Goal: Transaction & Acquisition: Purchase product/service

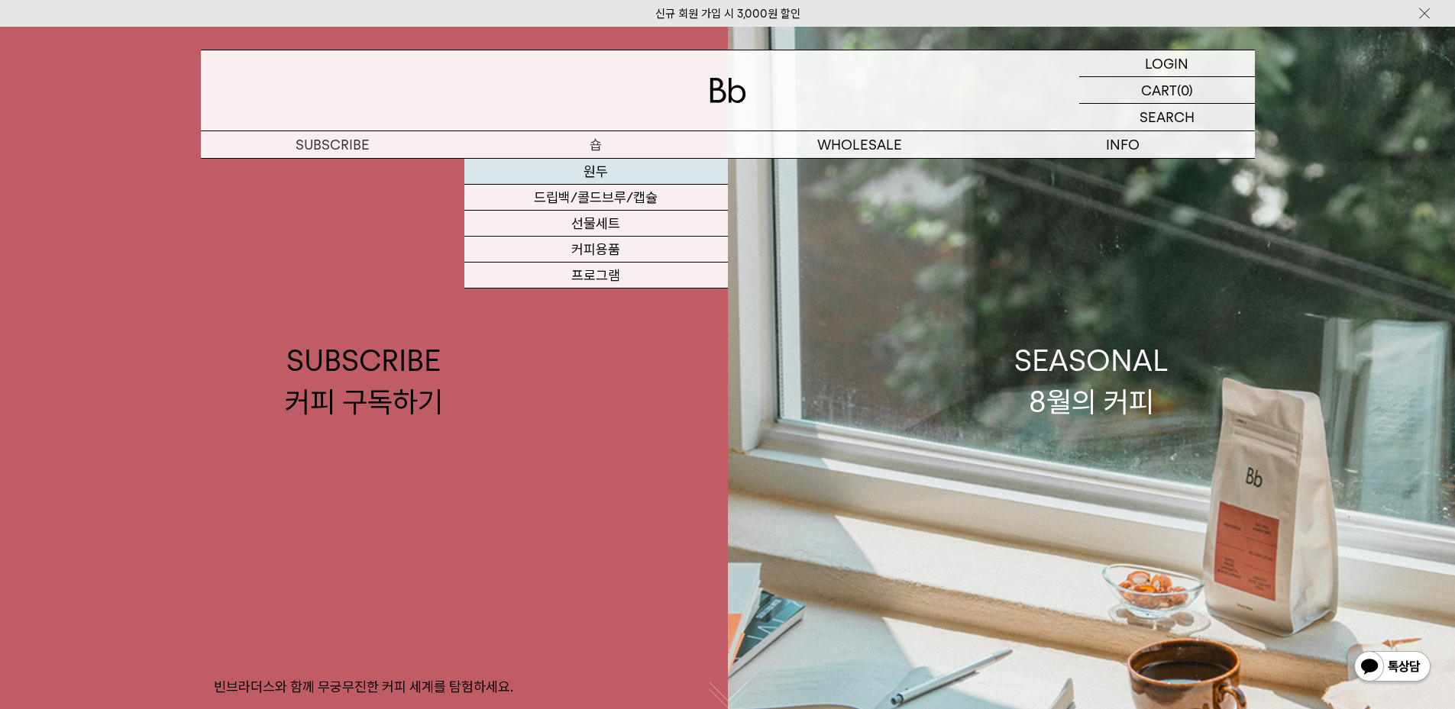
click at [592, 174] on link "원두" at bounding box center [595, 172] width 263 height 26
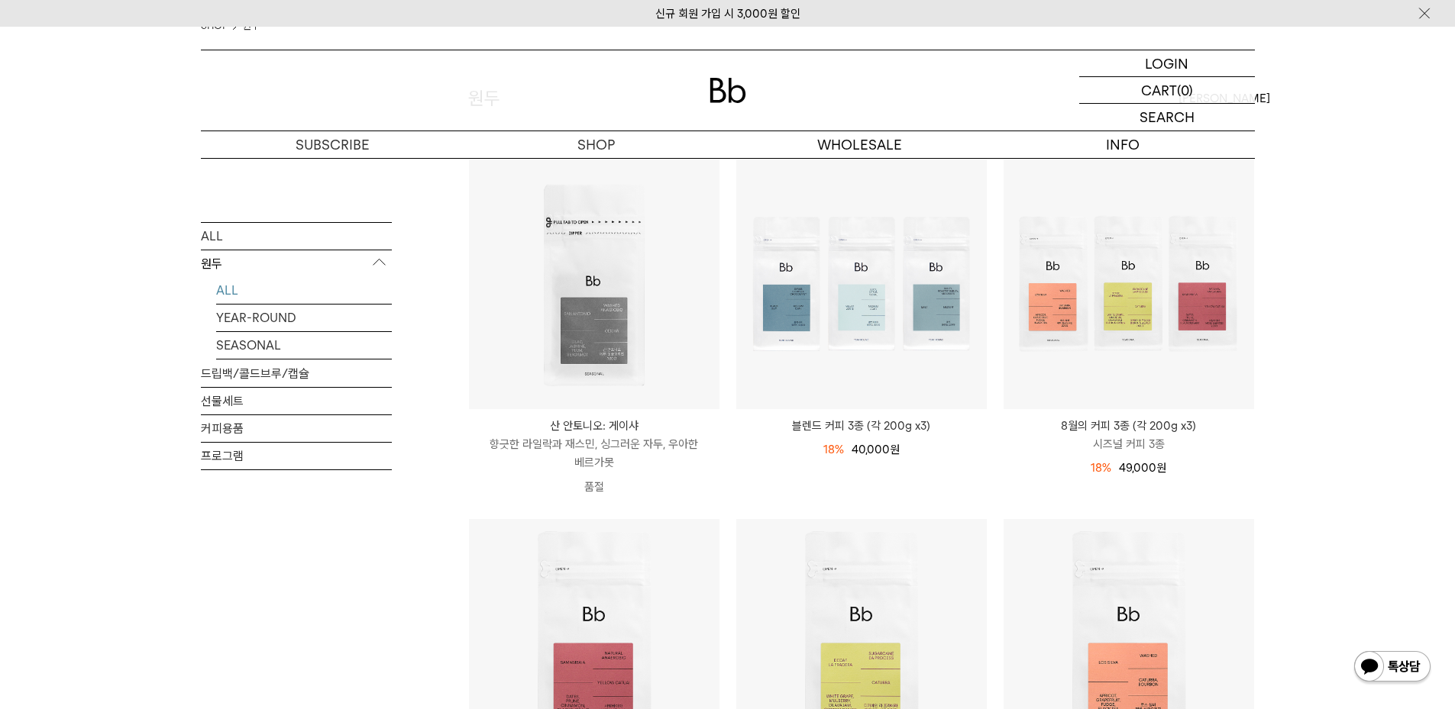
scroll to position [382, 0]
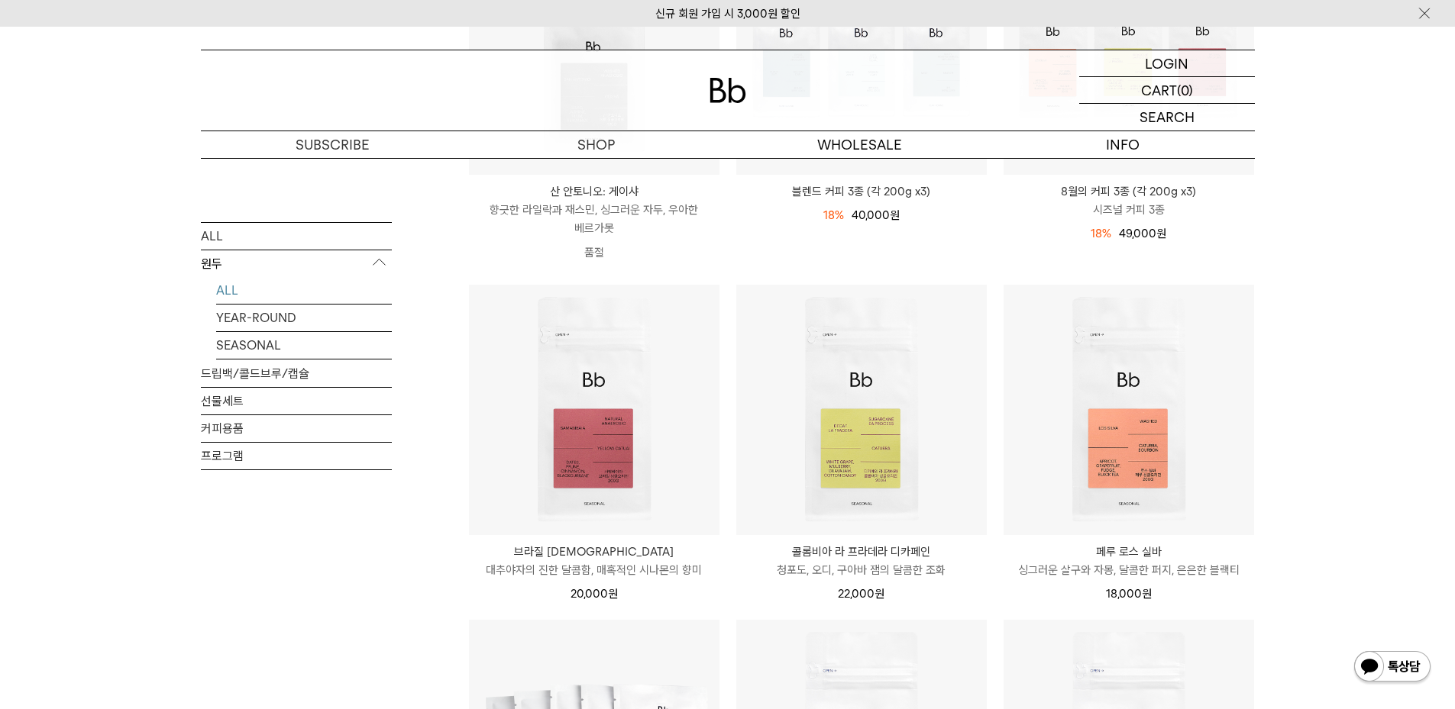
click at [1374, 341] on div "SHOP 원두 ALL 원두 ALL YEAR-ROUND SEASONAL 드립백/콜드브루/캡슐 선물세트 커피용품 프로그램 원두 [PERSON_NA…" at bounding box center [727, 609] width 1455 height 1666
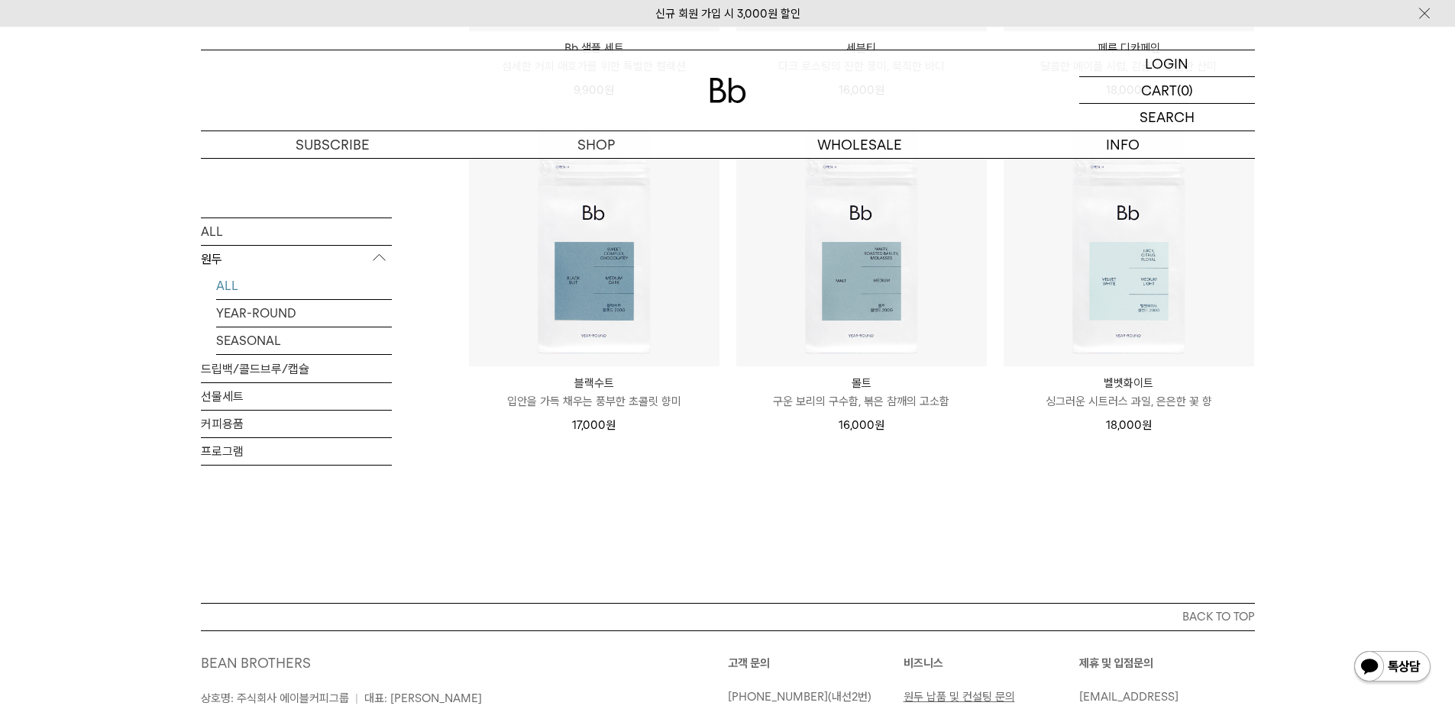
scroll to position [1222, 0]
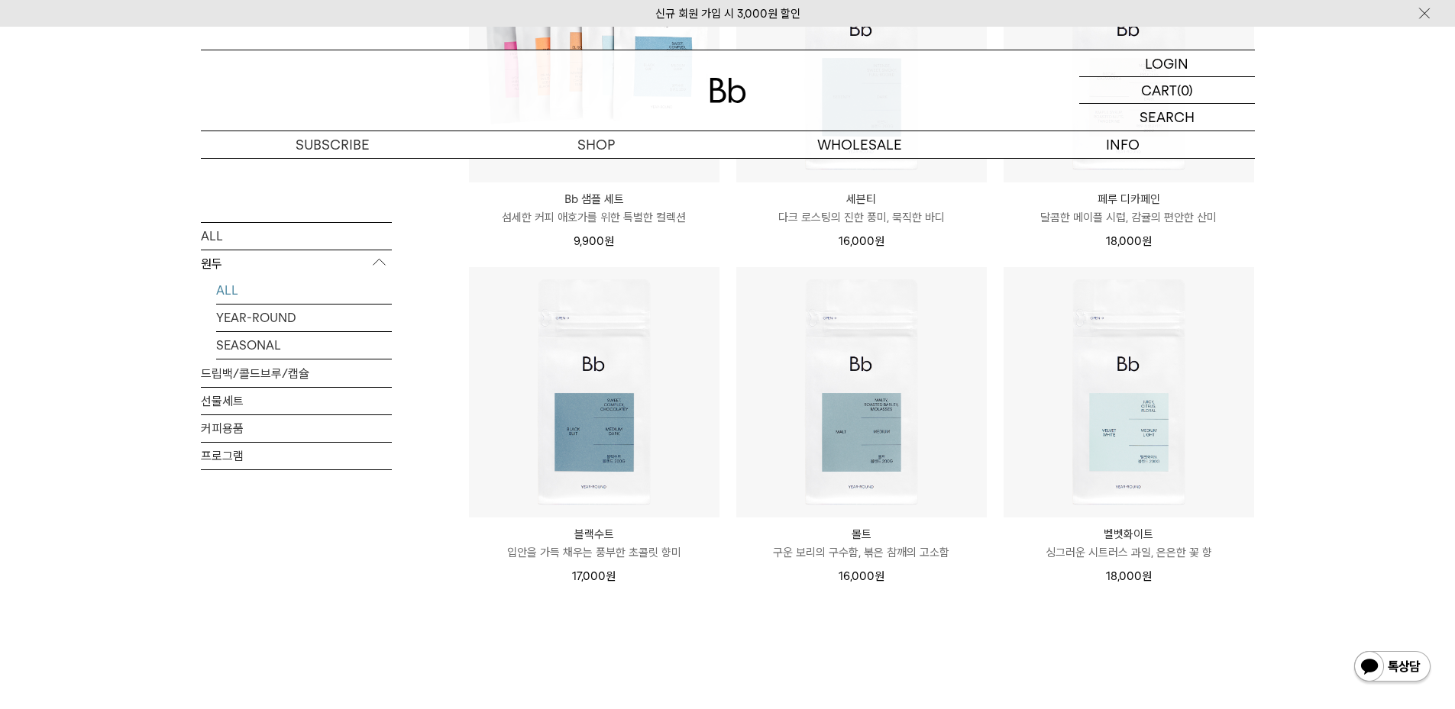
scroll to position [1069, 0]
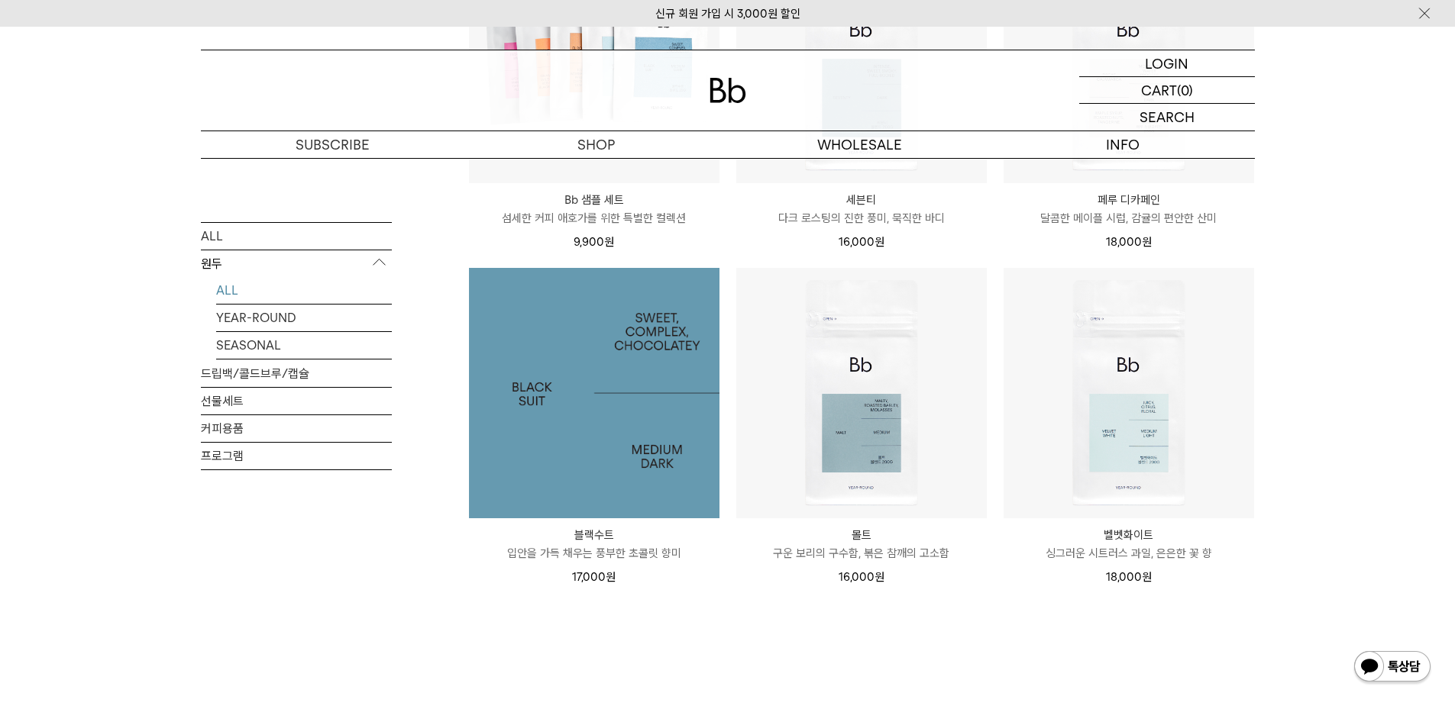
click at [634, 402] on img at bounding box center [594, 393] width 250 height 250
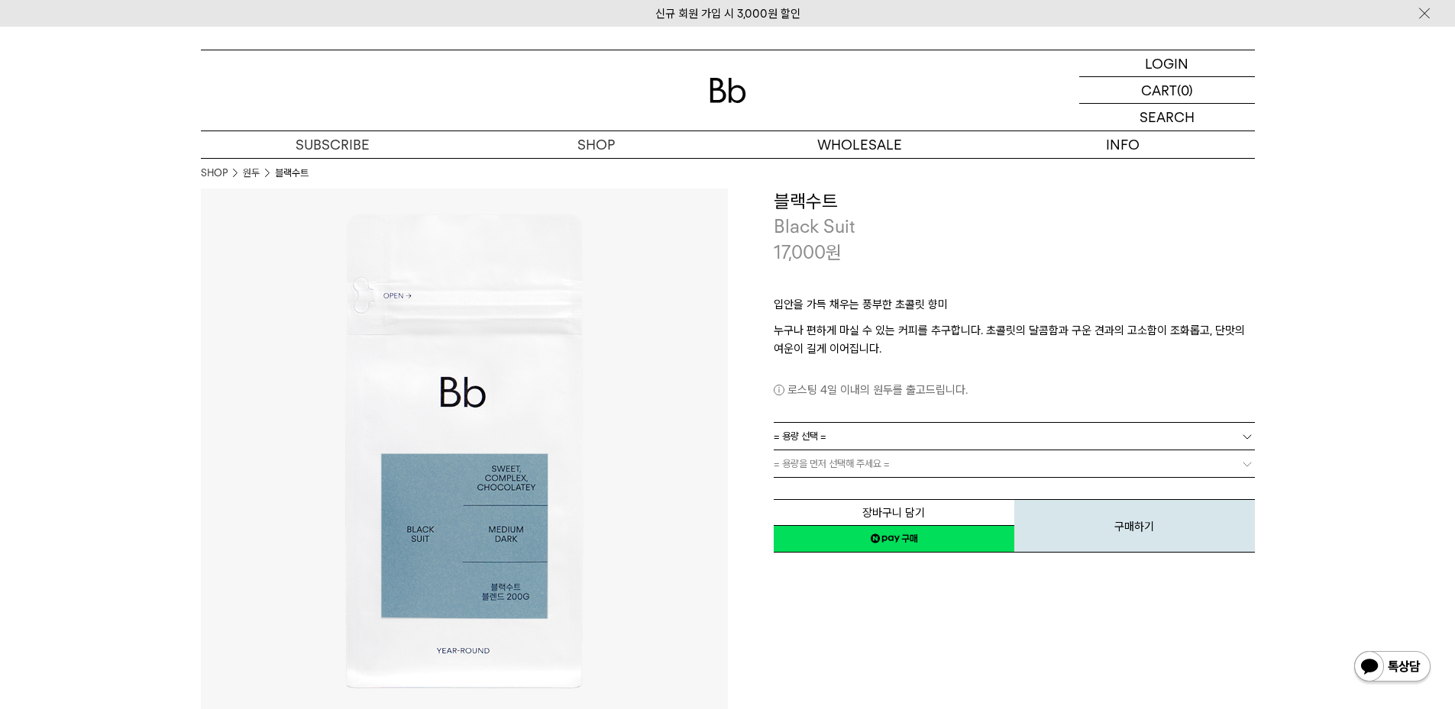
click at [862, 608] on div "**********" at bounding box center [991, 452] width 527 height 527
click at [857, 579] on div "**********" at bounding box center [991, 452] width 527 height 527
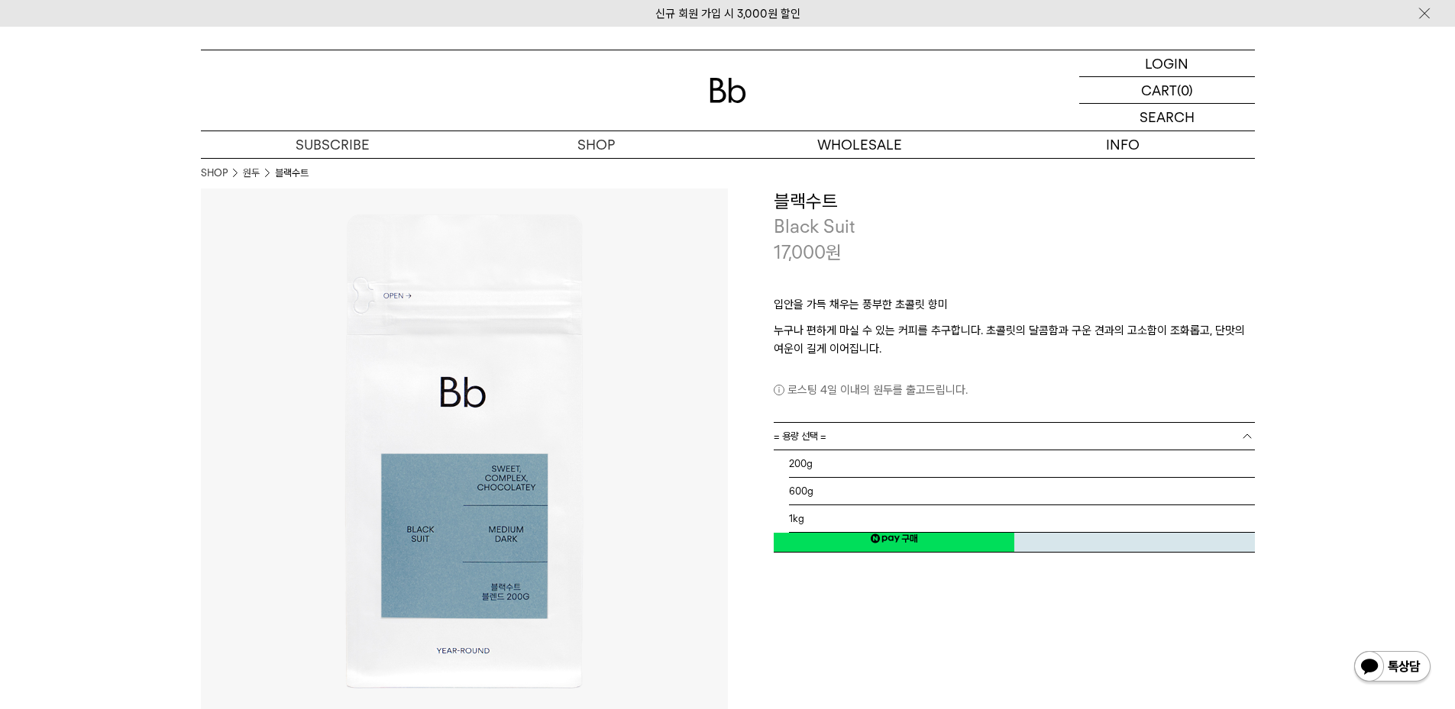
click at [822, 438] on span "= 용량 선택 =" at bounding box center [800, 436] width 53 height 27
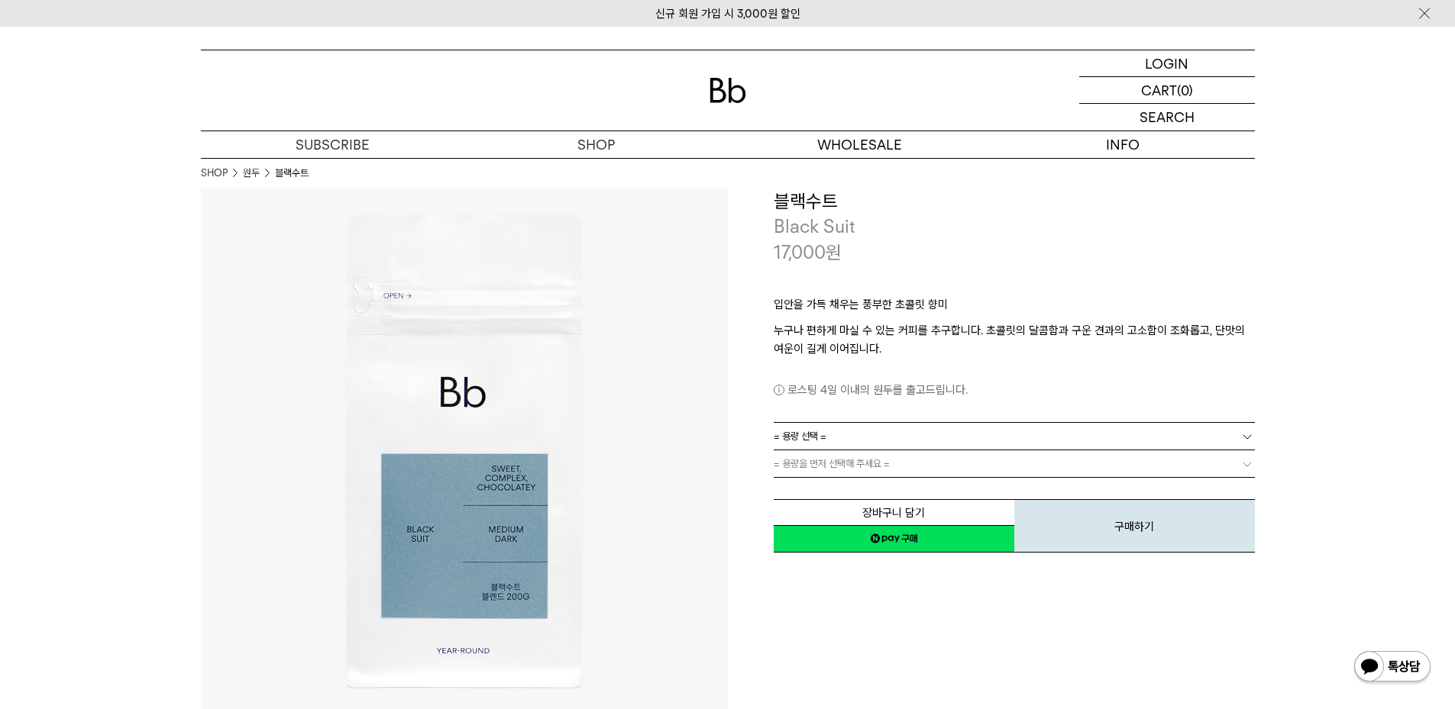
click at [822, 438] on span "= 용량 선택 =" at bounding box center [800, 436] width 53 height 27
drag, startPoint x: 904, startPoint y: 609, endPoint x: 888, endPoint y: 583, distance: 31.2
click at [904, 609] on div "**********" at bounding box center [991, 452] width 527 height 527
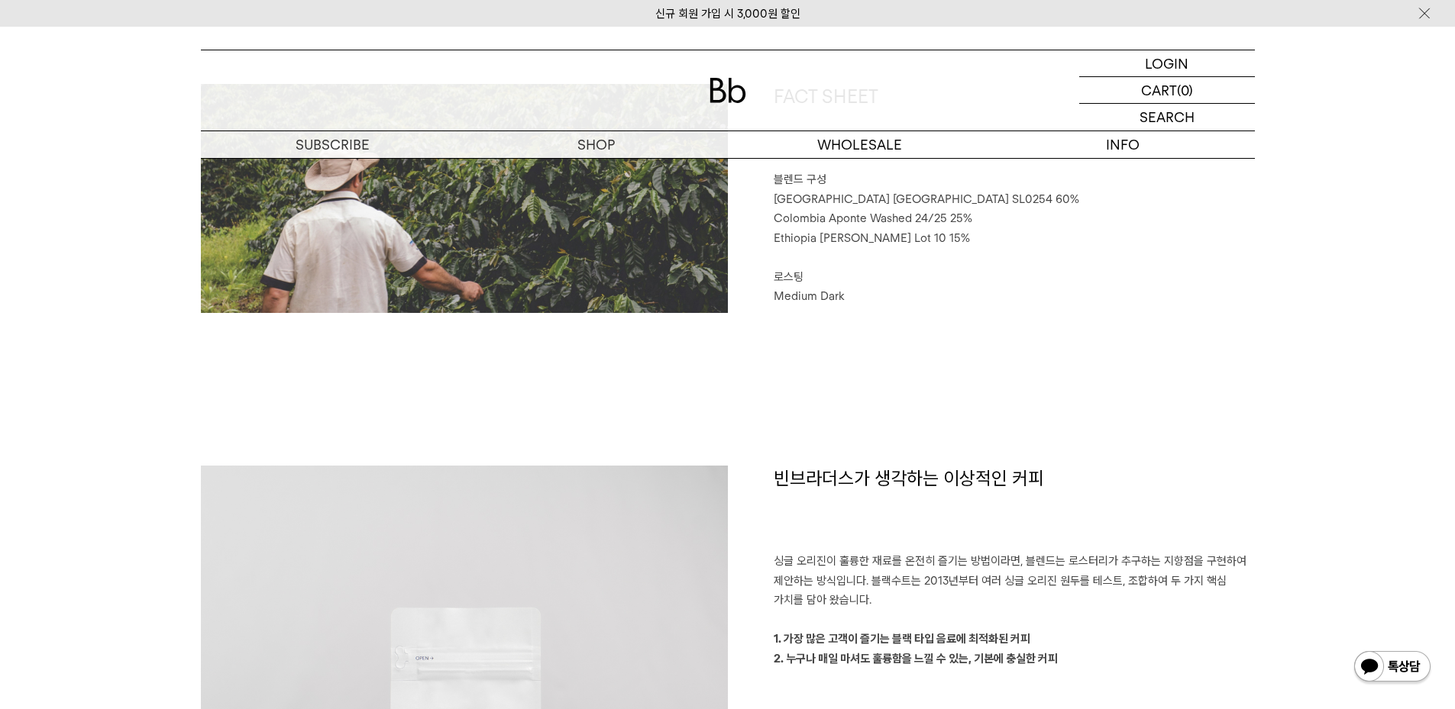
scroll to position [1069, 0]
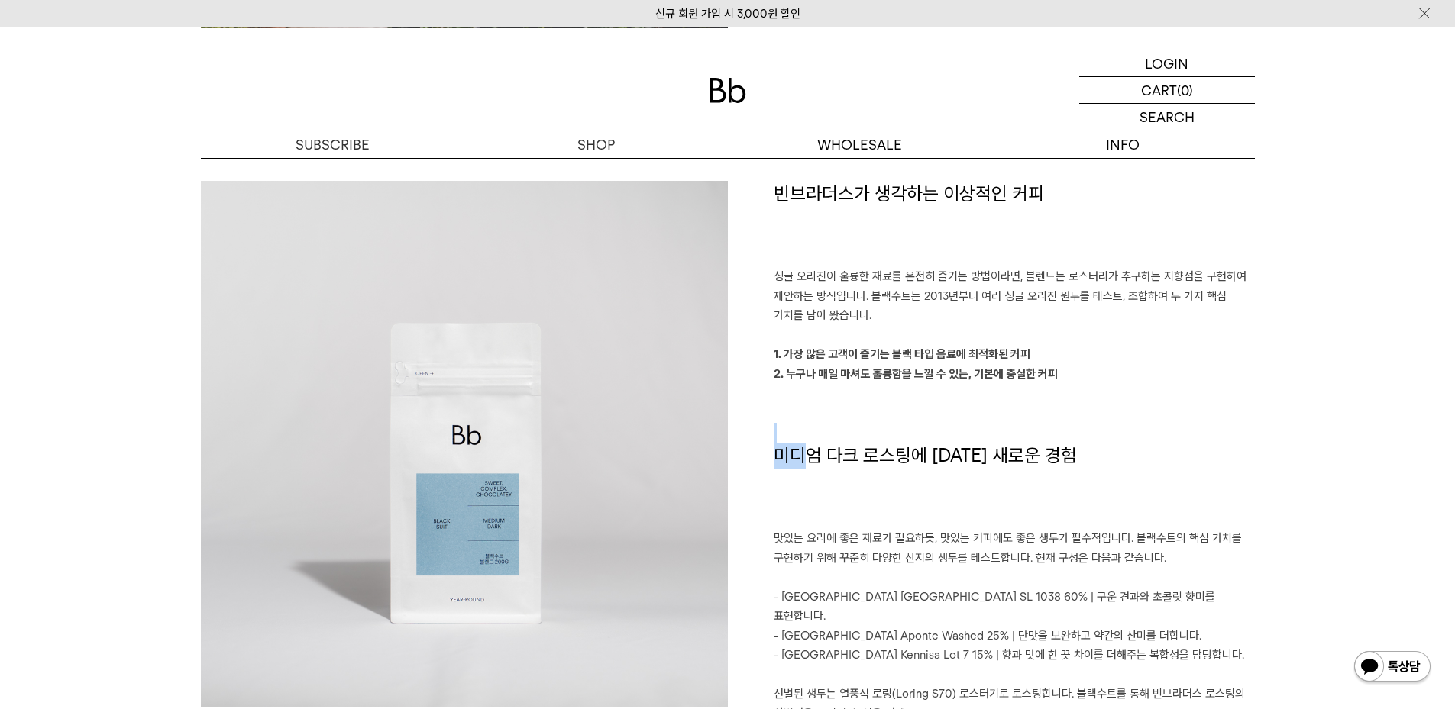
drag, startPoint x: 800, startPoint y: 462, endPoint x: 950, endPoint y: 438, distance: 151.5
click at [950, 438] on div "빈브라더스가 생각하는 이상적인 커피 싱글 오리진이 훌륭한 재료를 온전히 즐기는 방법이라면, 블렌드는 로스터리가 추구하는 지향점을 구현하여 제안…" at bounding box center [991, 462] width 527 height 563
click at [950, 438] on p at bounding box center [1014, 433] width 481 height 20
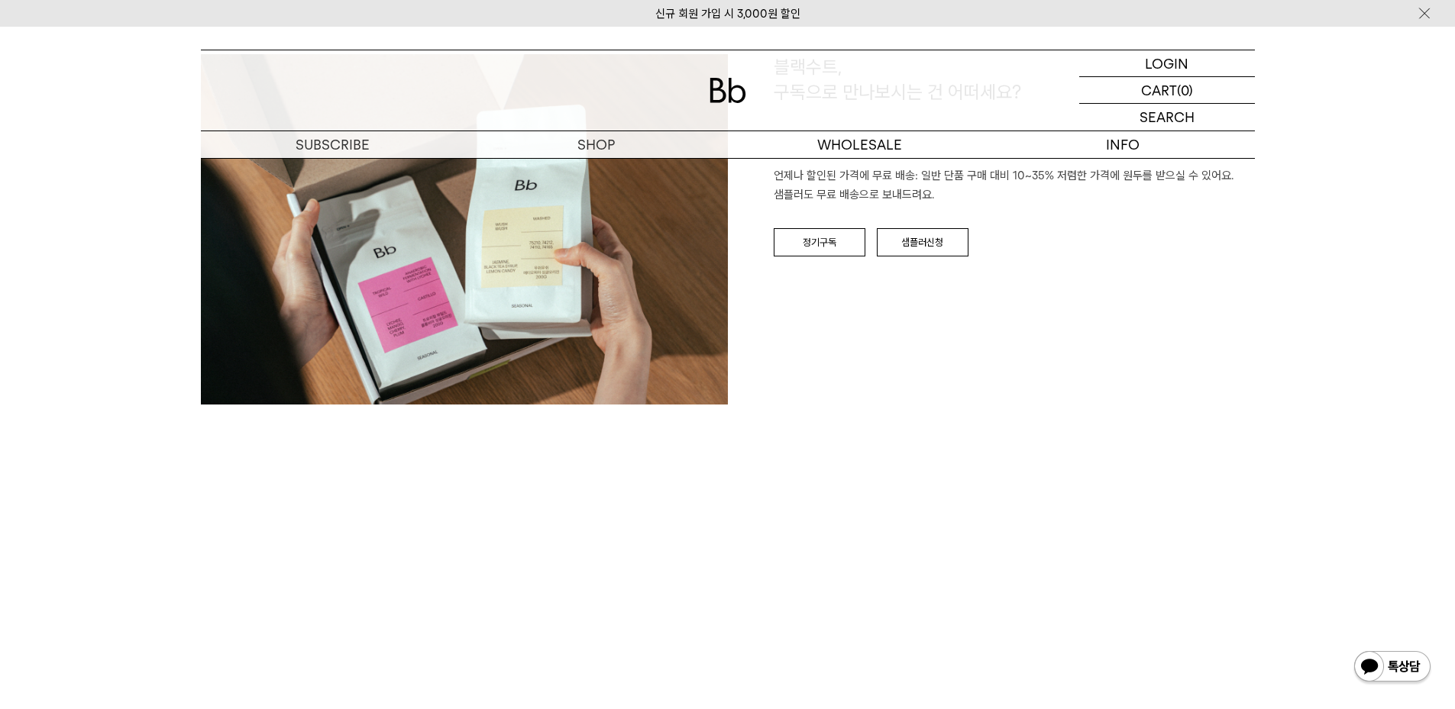
scroll to position [2291, 0]
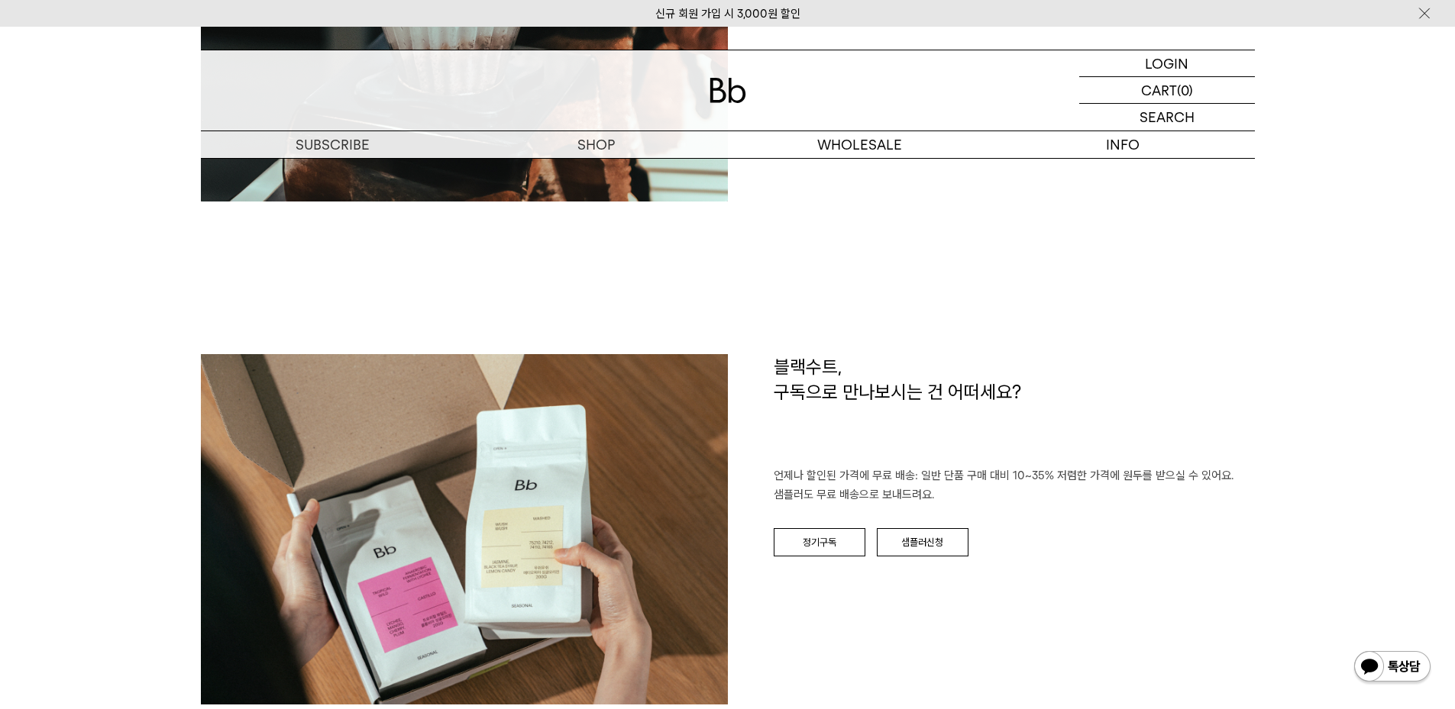
drag, startPoint x: 890, startPoint y: 458, endPoint x: 910, endPoint y: 454, distance: 21.0
click at [906, 467] on p "언제나 할인된 가격에 무료 배송: 일반 단품 구매 대비 10~35% 저렴한 가격에 원두를 받으실 수 있어요. 샘플러도 무료 배송으로 보내드려요." at bounding box center [1014, 486] width 481 height 39
click at [910, 467] on p "언제나 할인된 가격에 무료 배송: 일반 단품 구매 대비 10~35% 저렴한 가격에 원두를 받으실 수 있어요. 샘플러도 무료 배송으로 보내드려요." at bounding box center [1014, 486] width 481 height 39
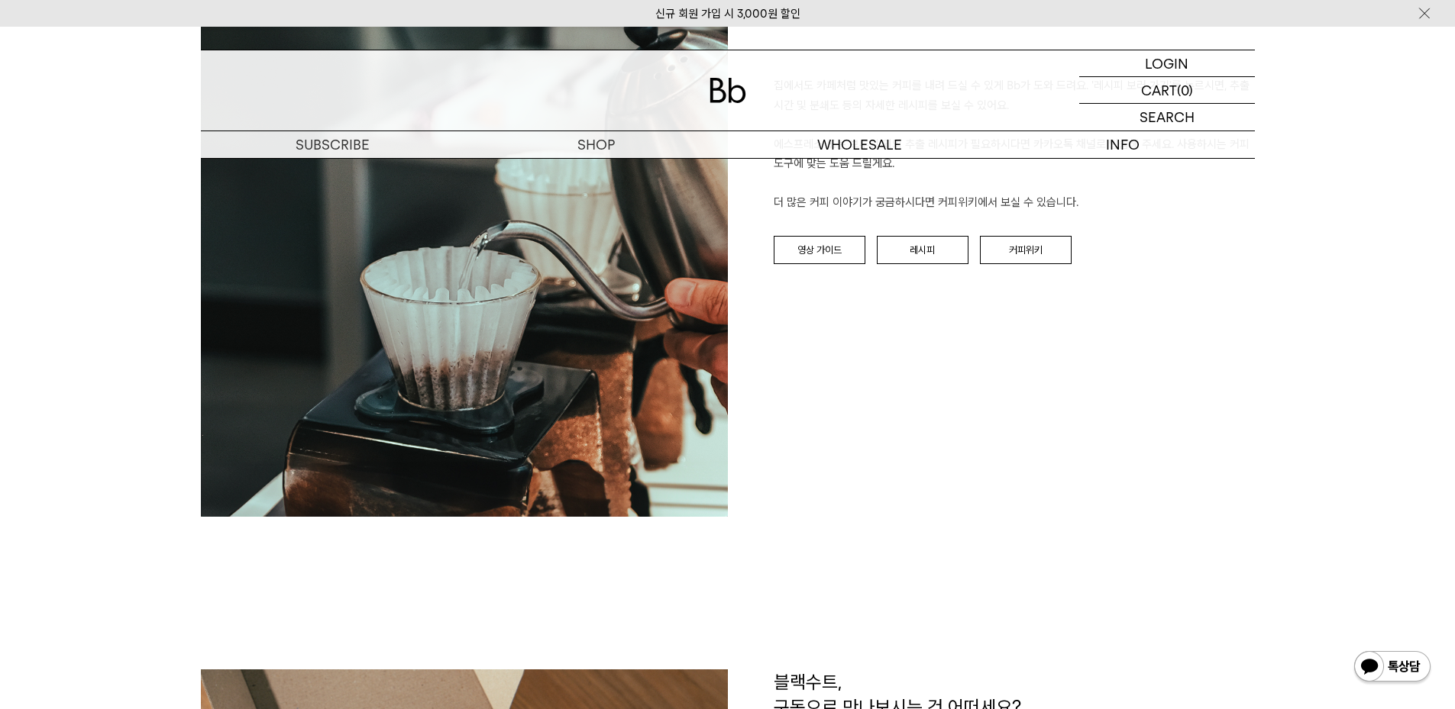
scroll to position [1756, 0]
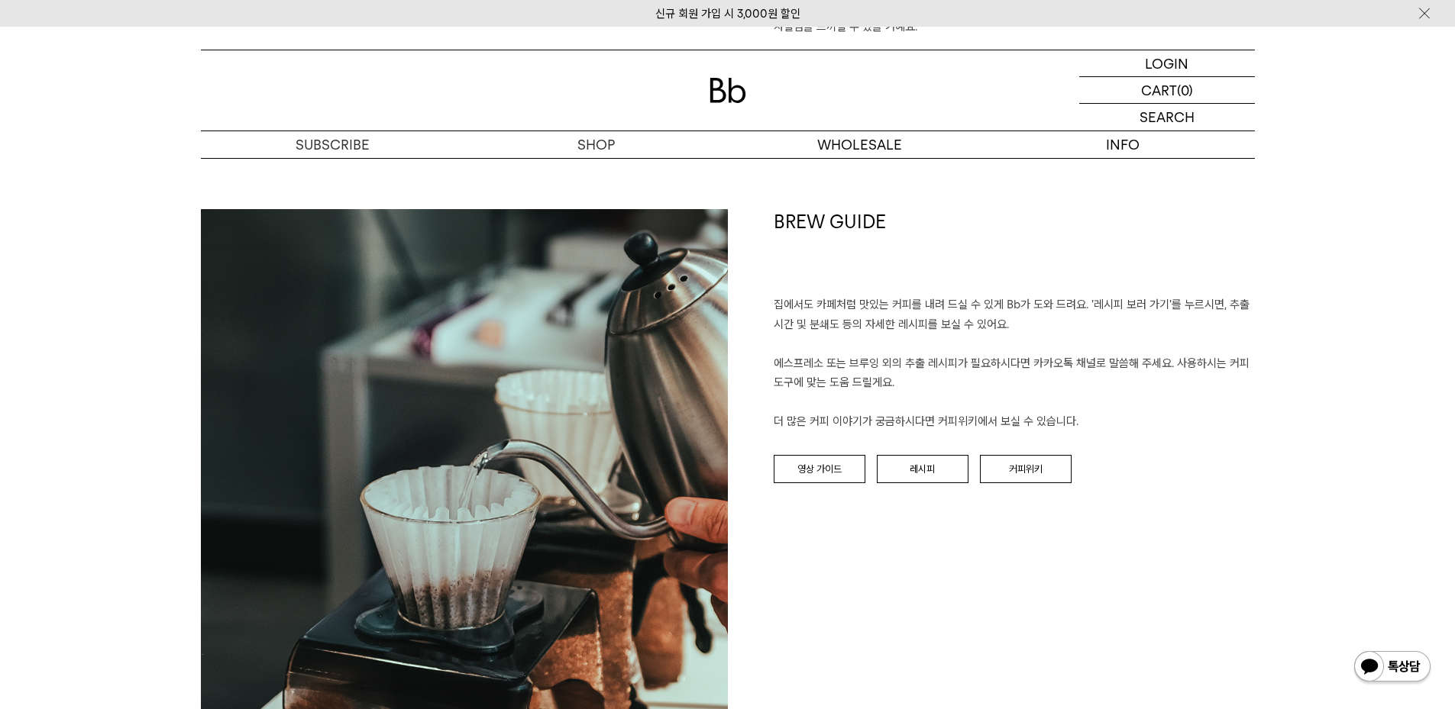
click at [789, 529] on div "BREW GUIDE 집에서도 카페처럼 맛있는 커피를 내려 드실 ﻿수 있게 Bb가 도와 드려요. '레시피 보러 가기'를 누르시면, 추출 시간 및…" at bounding box center [991, 472] width 527 height 527
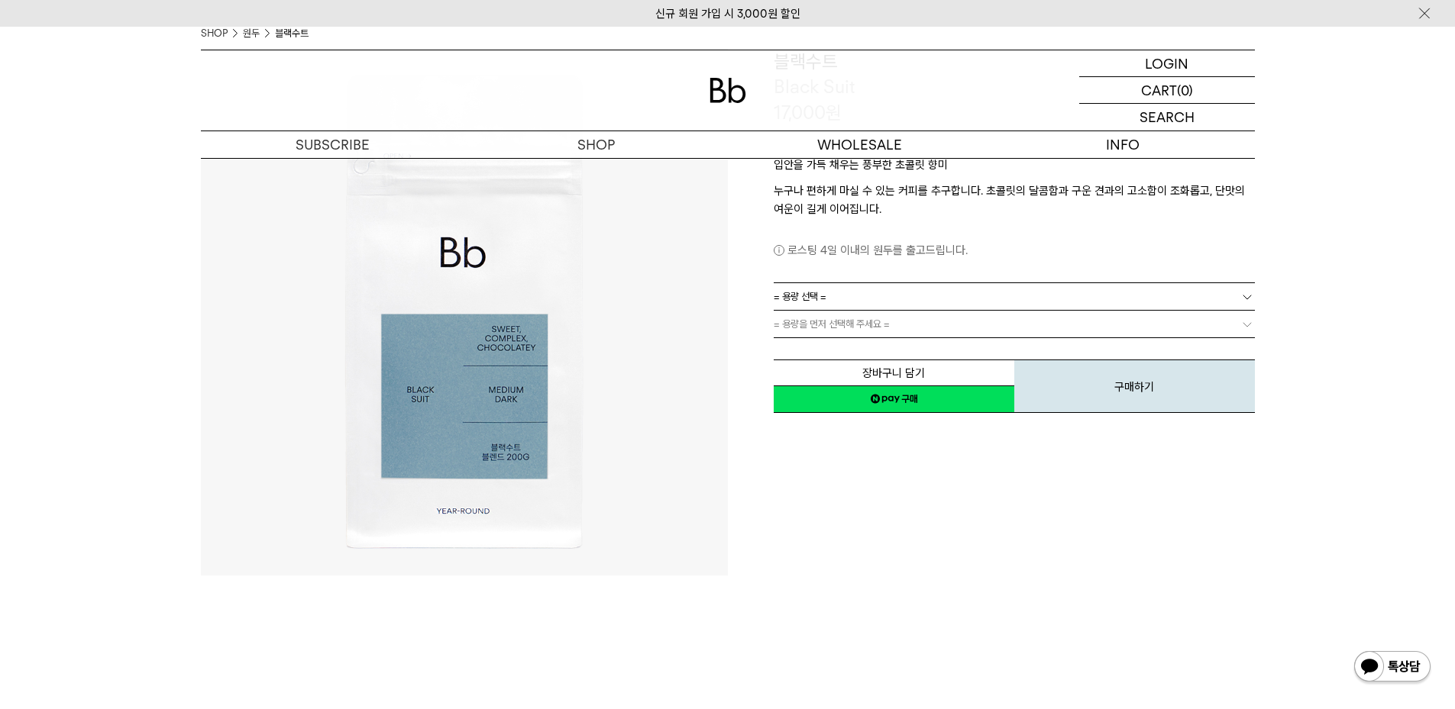
scroll to position [0, 0]
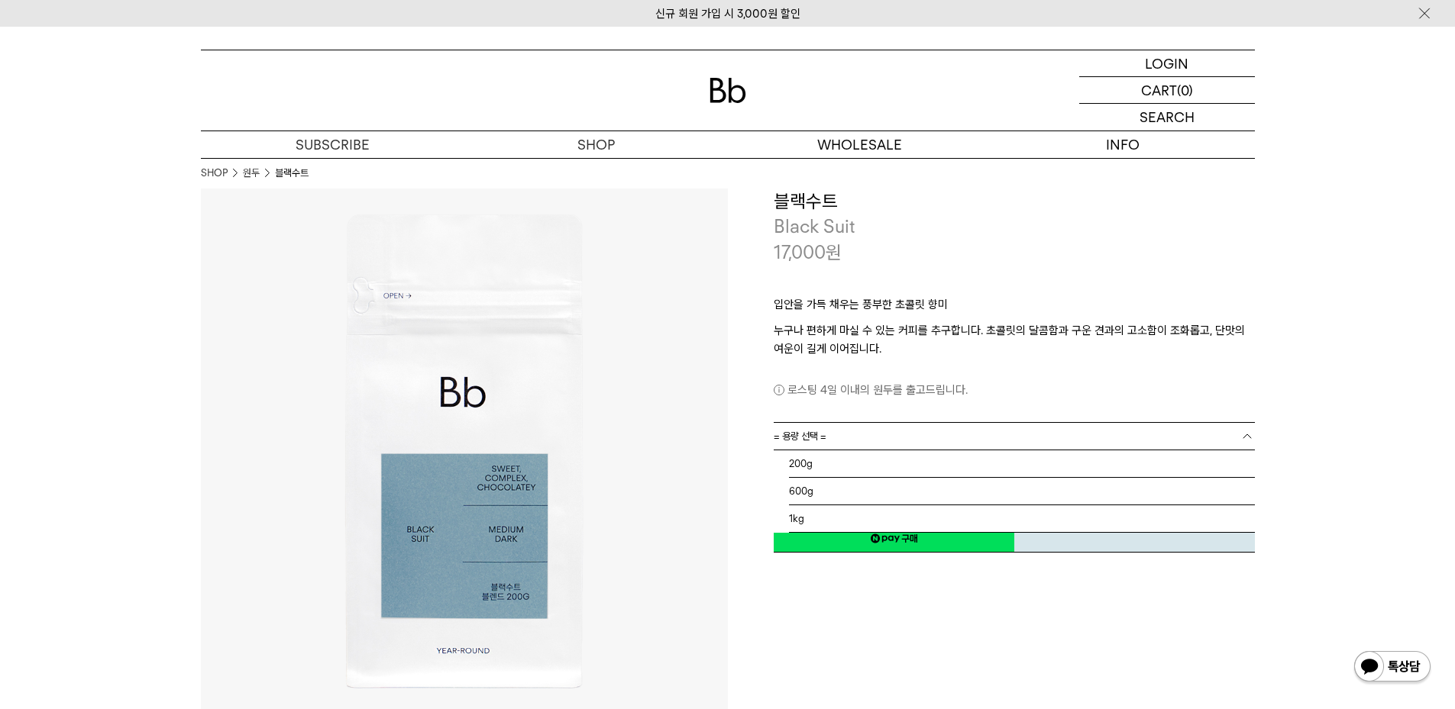
click at [811, 432] on span "= 용량 선택 =" at bounding box center [800, 436] width 53 height 27
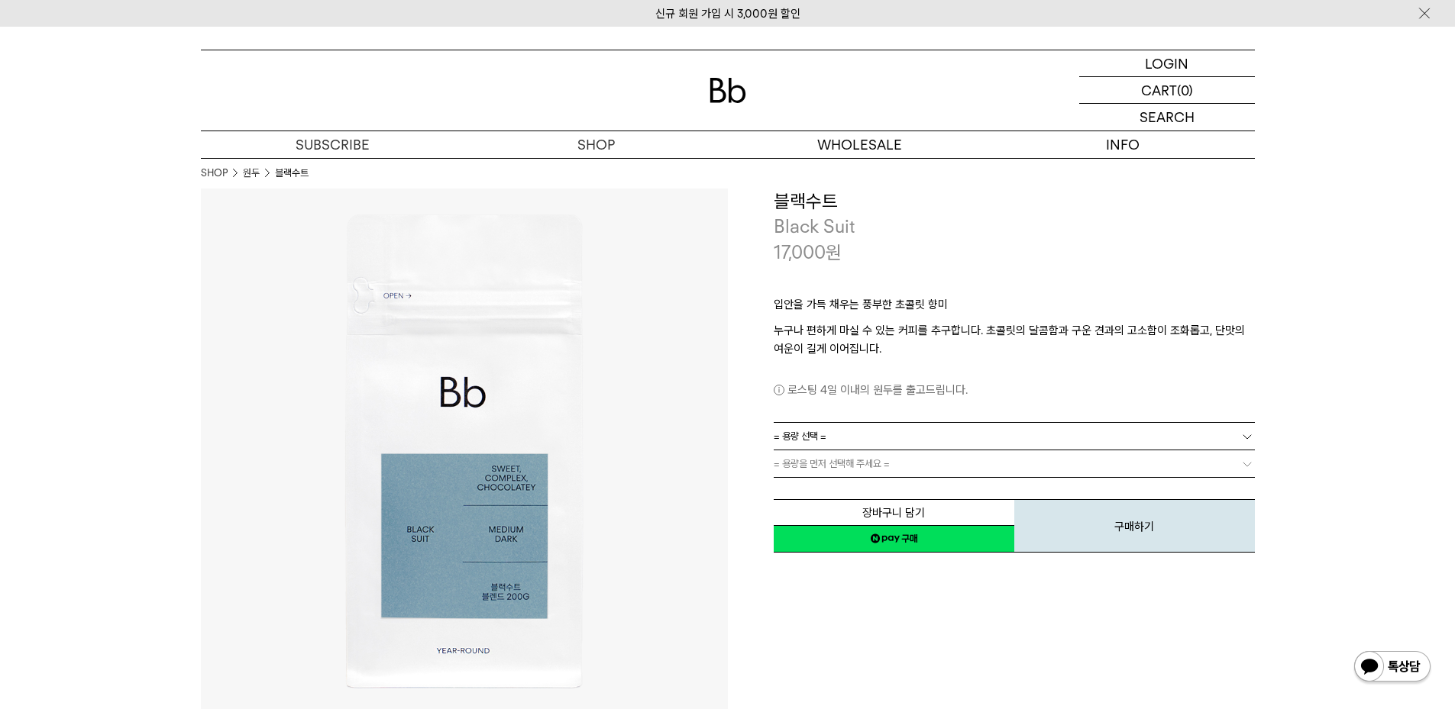
click at [832, 581] on div "**********" at bounding box center [991, 452] width 527 height 527
click at [913, 605] on div "**********" at bounding box center [991, 452] width 527 height 527
drag, startPoint x: 800, startPoint y: 320, endPoint x: 899, endPoint y: 343, distance: 101.9
click at [852, 328] on div "입안을 가득 채우는 풍부한 초콜릿 향미 누구나 편하게 마실 수 있는 커피를 추구합니다. 초콜릿의 달콤함과 구운 견과의 고소함이 조화롭고, 단맛…" at bounding box center [1014, 343] width 481 height 157
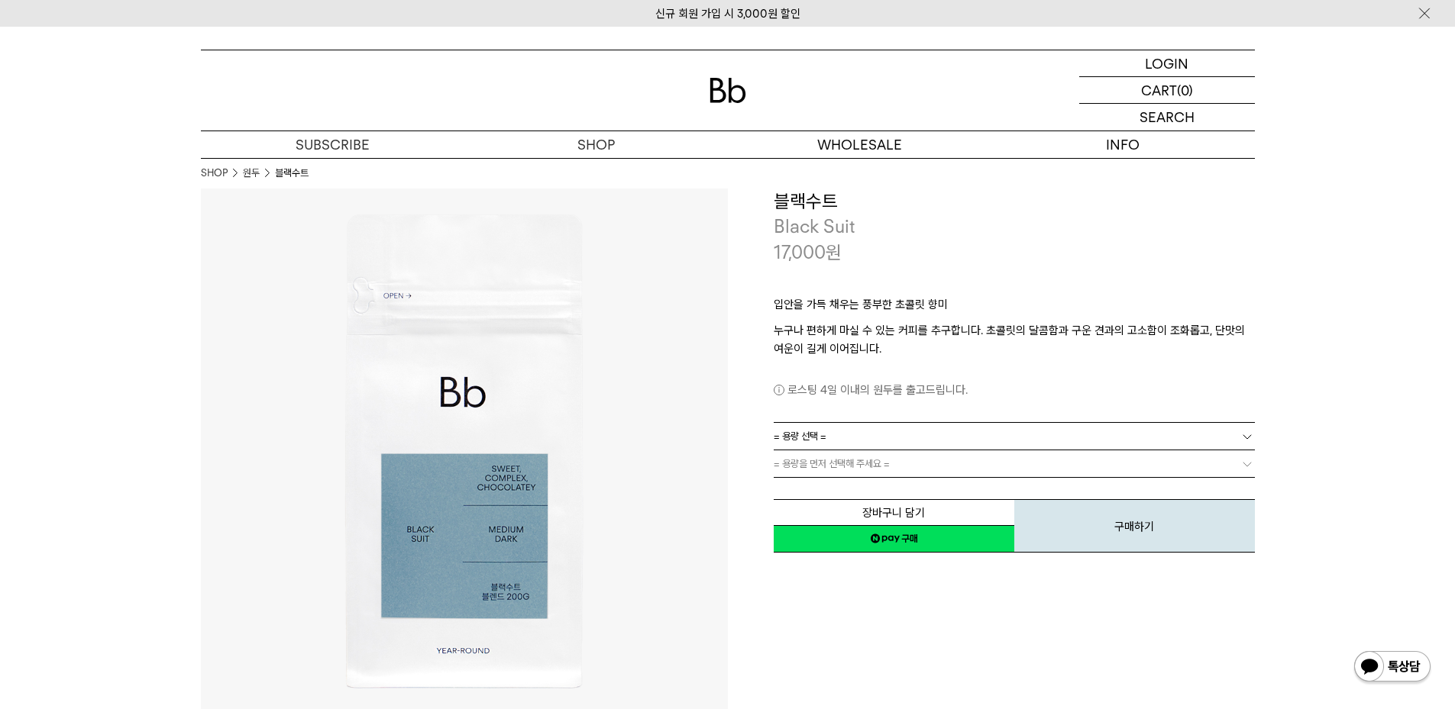
click at [899, 343] on p "누구나 편하게 마실 수 있는 커피를 추구합니다. 초콜릿의 달콤함과 구운 견과의 고소함이 조화롭고, 단맛의 여운이 길게 이어집니다." at bounding box center [1014, 339] width 481 height 37
drag, startPoint x: 889, startPoint y: 337, endPoint x: 1039, endPoint y: 337, distance: 150.4
click at [995, 337] on p "누구나 편하게 마실 수 있는 커피를 추구합니다. 초콜릿의 달콤함과 구운 견과의 고소함이 조화롭고, 단맛의 여운이 길게 이어집니다." at bounding box center [1014, 339] width 481 height 37
click at [1039, 337] on p "누구나 편하게 마실 수 있는 커피를 추구합니다. 초콜릿의 달콤함과 구운 견과의 고소함이 조화롭고, 단맛의 여운이 길게 이어집니다." at bounding box center [1014, 339] width 481 height 37
drag, startPoint x: 1072, startPoint y: 338, endPoint x: 1277, endPoint y: 362, distance: 206.9
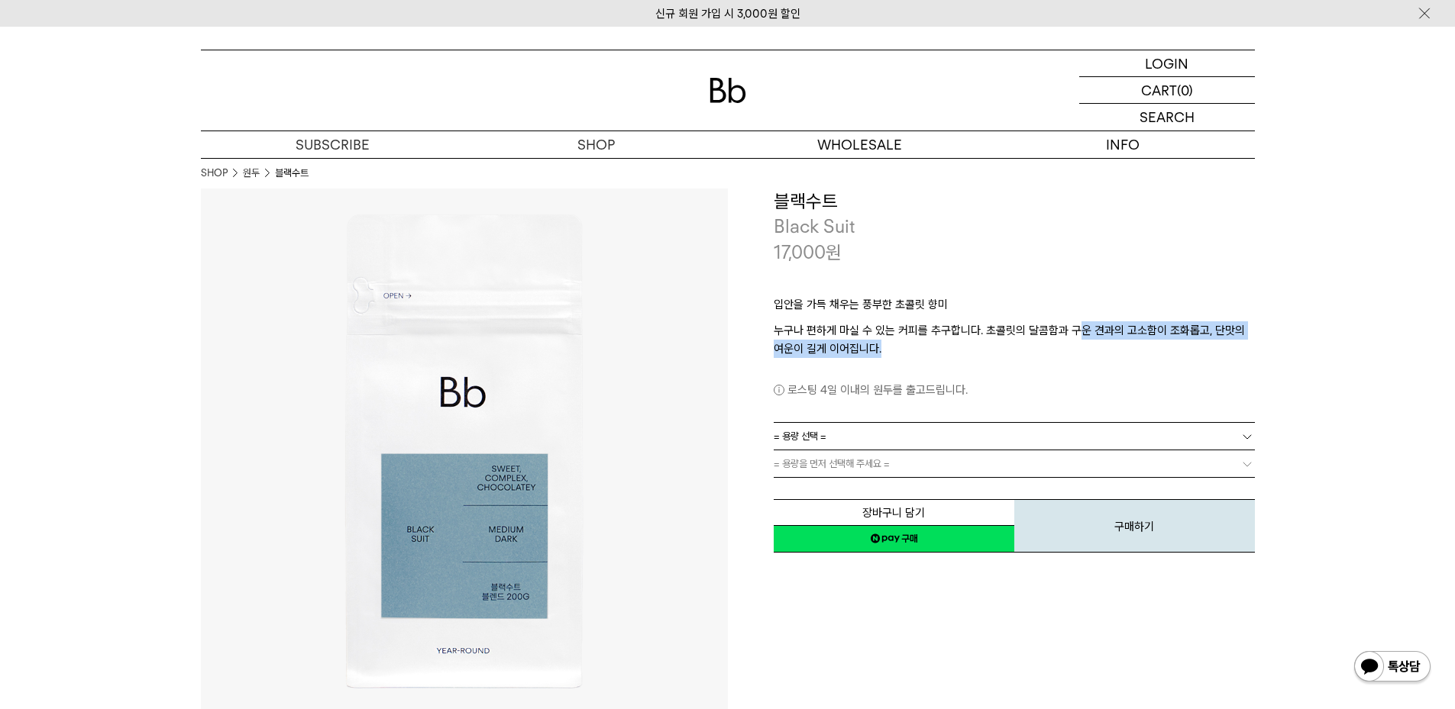
drag, startPoint x: 808, startPoint y: 349, endPoint x: 965, endPoint y: 385, distance: 161.3
click at [948, 381] on div "입안을 가득 채우는 풍부한 초콜릿 향미 누구나 편하게 마실 수 있는 커피를 추구합니다. 초콜릿의 달콤함과 구운 견과의 고소함이 조화롭고, 단맛…" at bounding box center [1014, 343] width 481 height 157
drag, startPoint x: 901, startPoint y: 394, endPoint x: 730, endPoint y: 386, distance: 171.2
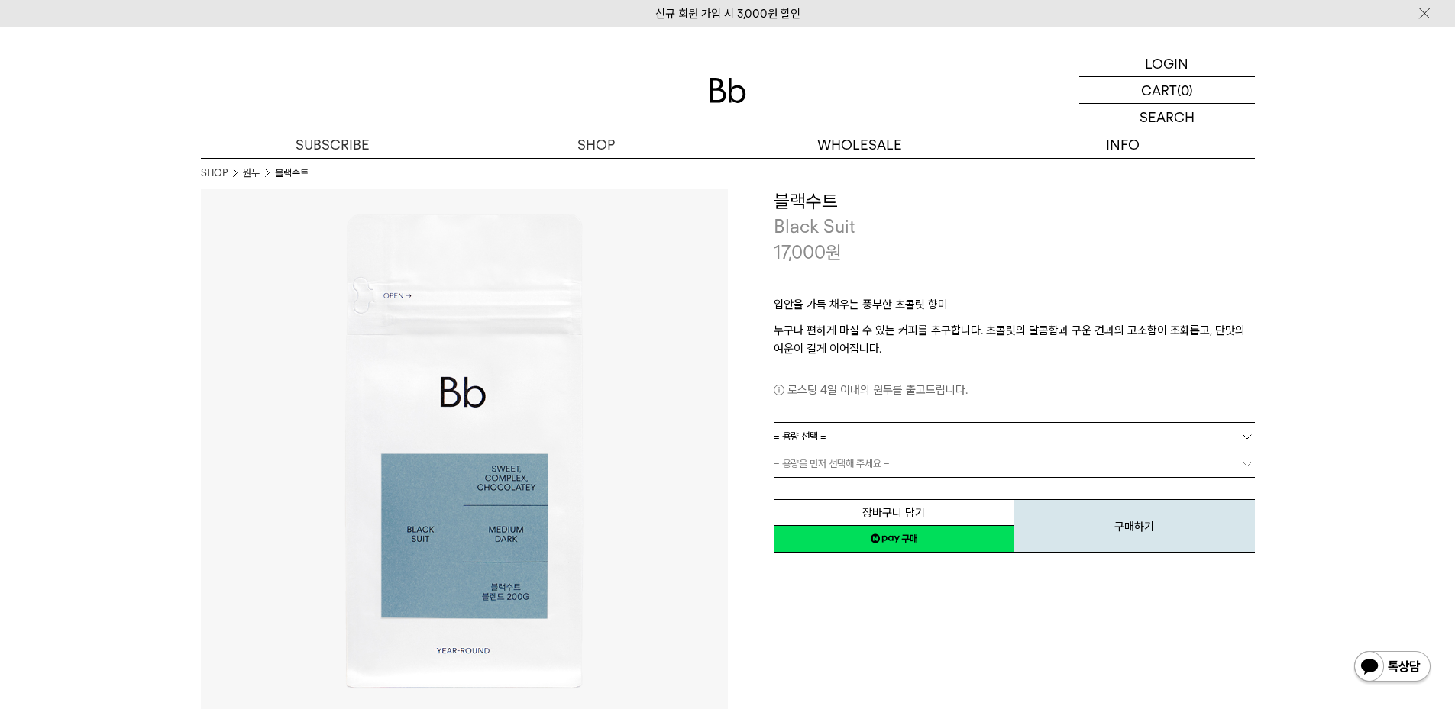
click at [883, 392] on p "로스팅 4일 이내의 원두를 출고드립니다." at bounding box center [1014, 390] width 481 height 18
drag, startPoint x: 951, startPoint y: 391, endPoint x: 821, endPoint y: 385, distance: 130.0
click at [832, 385] on p "로스팅 4일 이내의 원두를 출고드립니다." at bounding box center [1014, 390] width 481 height 18
click at [821, 385] on p "로스팅 4일 이내의 원두를 출고드립니다." at bounding box center [1014, 390] width 481 height 18
